Goal: Task Accomplishment & Management: Use online tool/utility

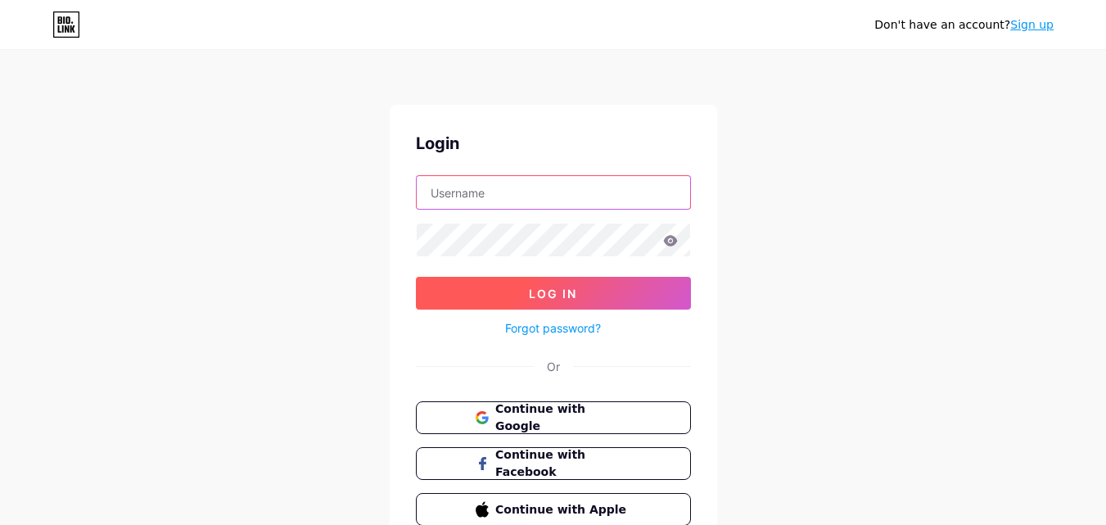
type input "[EMAIL_ADDRESS][DOMAIN_NAME]"
click at [534, 283] on button "Log In" at bounding box center [553, 293] width 275 height 33
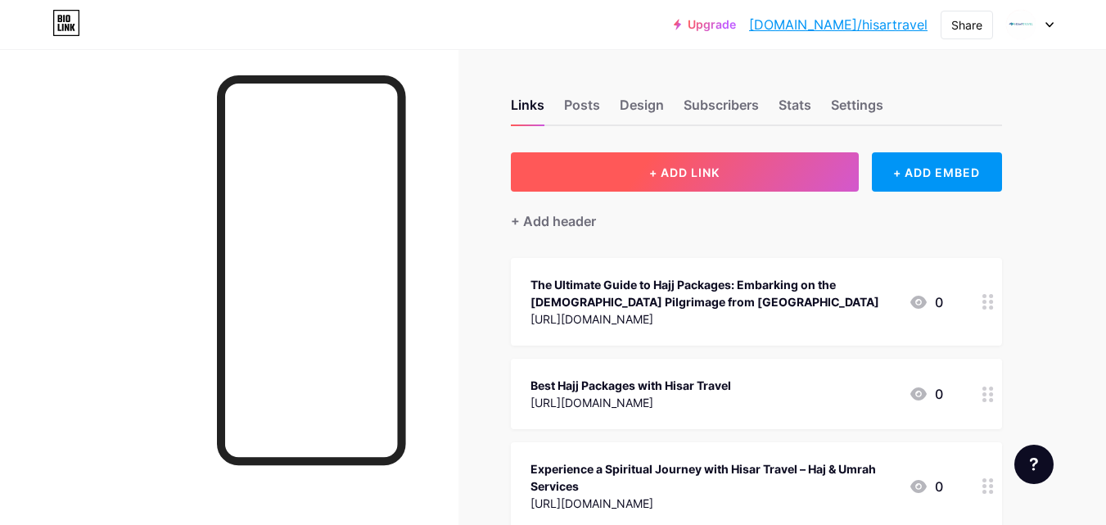
click at [659, 178] on span "+ ADD LINK" at bounding box center [684, 172] width 70 height 14
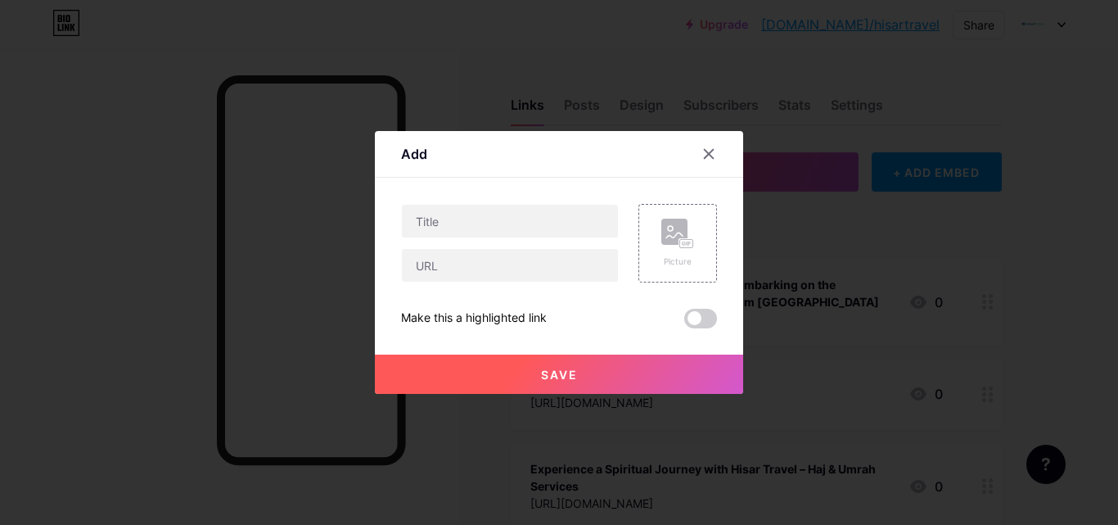
click at [464, 282] on div at bounding box center [510, 265] width 218 height 34
click at [470, 267] on input "text" at bounding box center [510, 265] width 216 height 33
paste input "[URL][DOMAIN_NAME]"
type input "[URL][DOMAIN_NAME]"
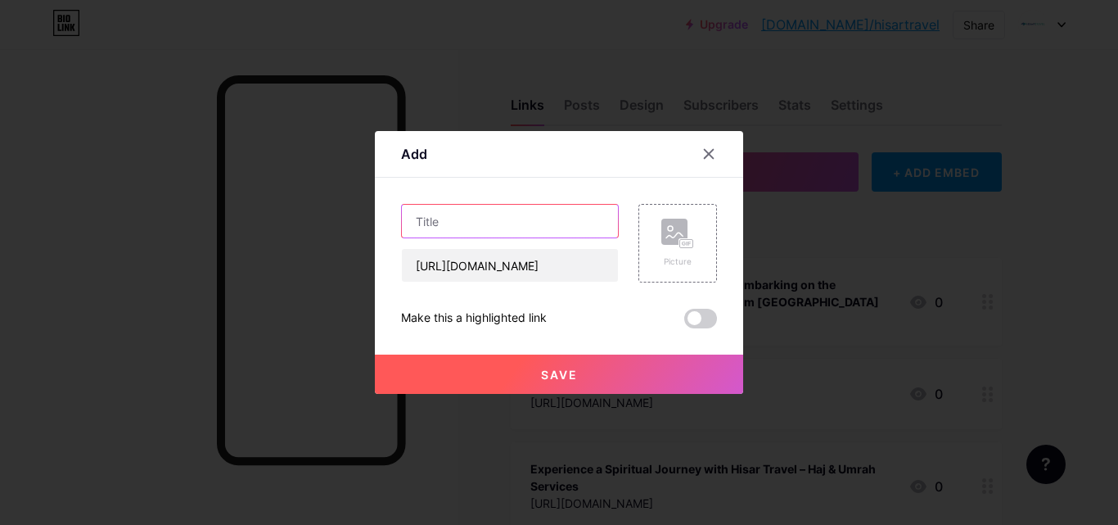
click at [481, 225] on input "text" at bounding box center [510, 221] width 216 height 33
paste input "A Complete Guide to Umrah Packages [GEOGRAPHIC_DATA] and [DEMOGRAPHIC_DATA] fro…"
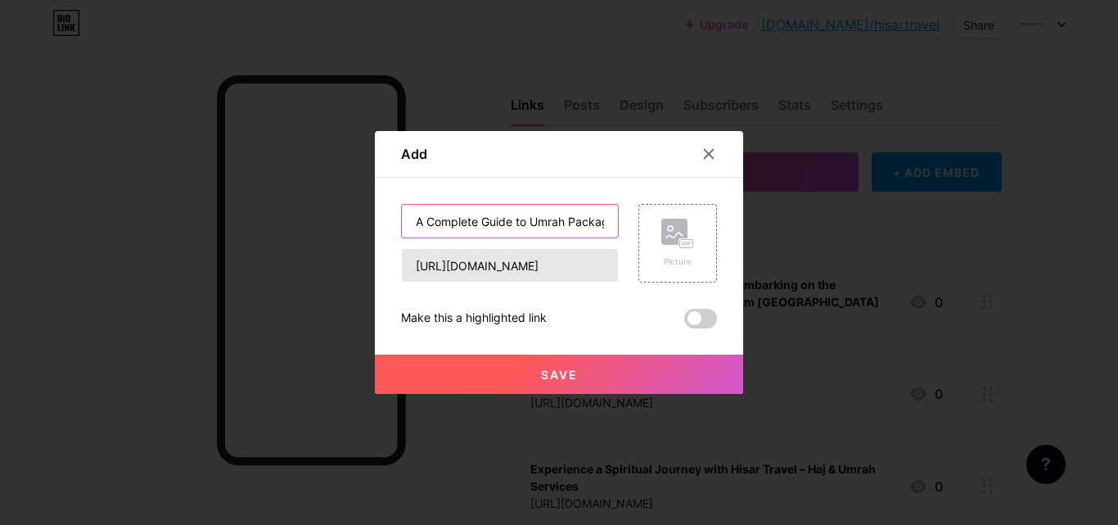
scroll to position [0, 195]
type input "A Complete Guide to Umrah Packages [GEOGRAPHIC_DATA] and [DEMOGRAPHIC_DATA] fro…"
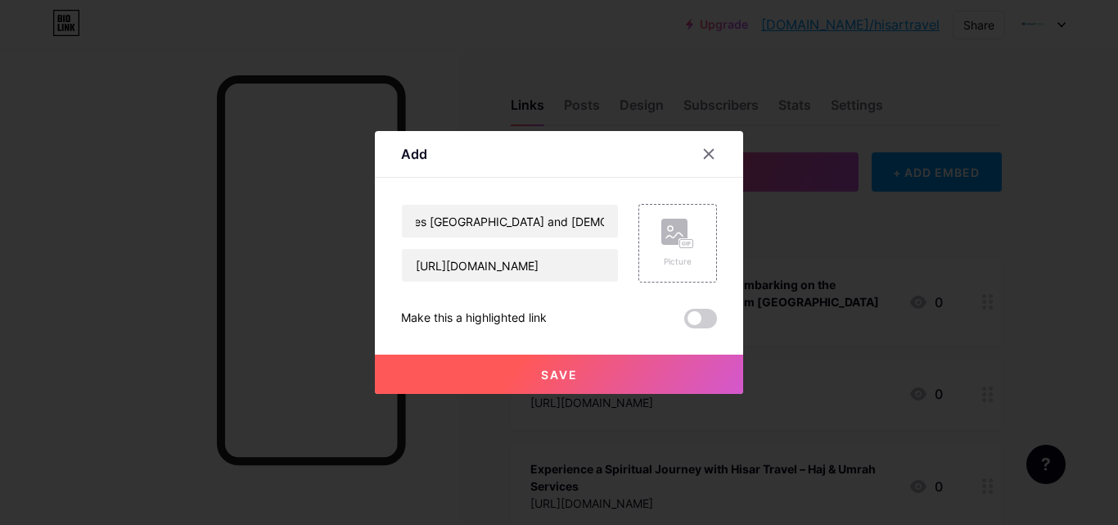
click at [585, 372] on button "Save" at bounding box center [559, 373] width 368 height 39
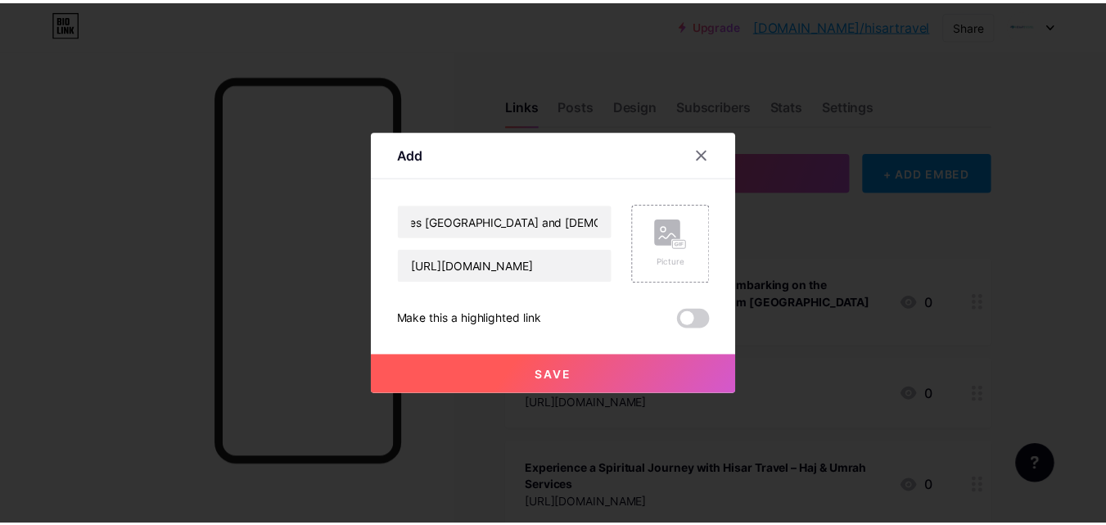
scroll to position [0, 0]
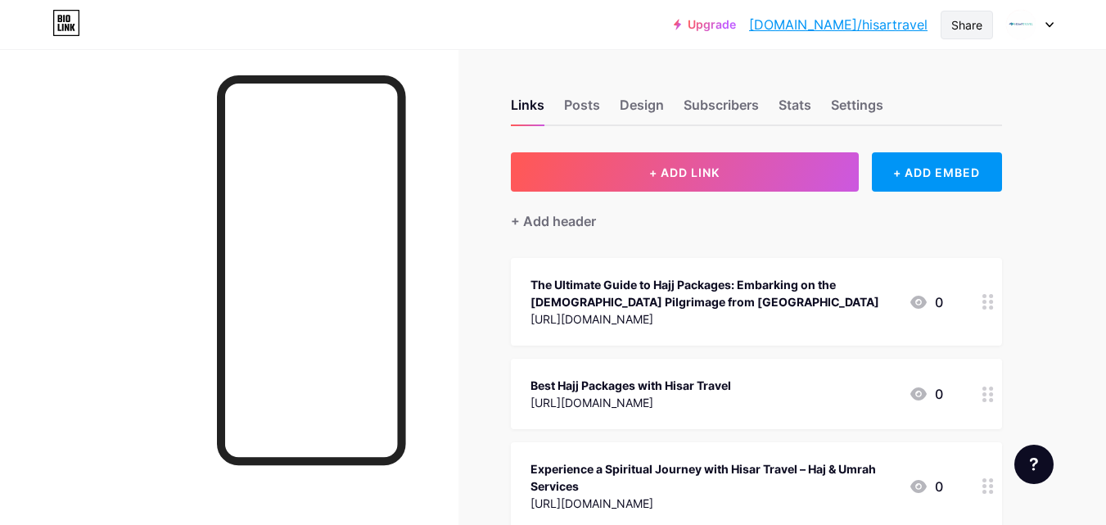
click at [968, 21] on div "Share" at bounding box center [966, 24] width 31 height 17
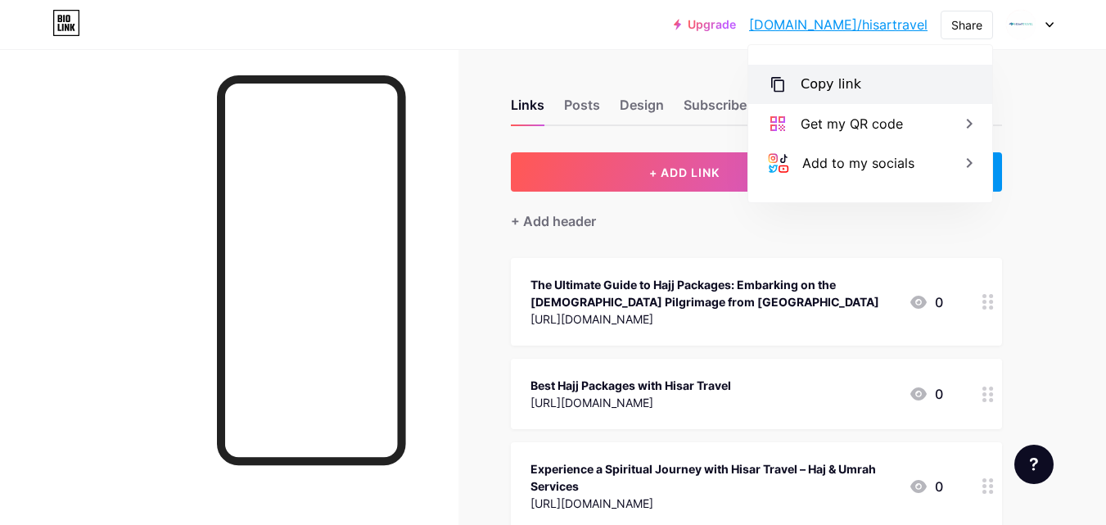
click at [889, 73] on div "Copy link" at bounding box center [870, 84] width 244 height 39
